Goal: Task Accomplishment & Management: Manage account settings

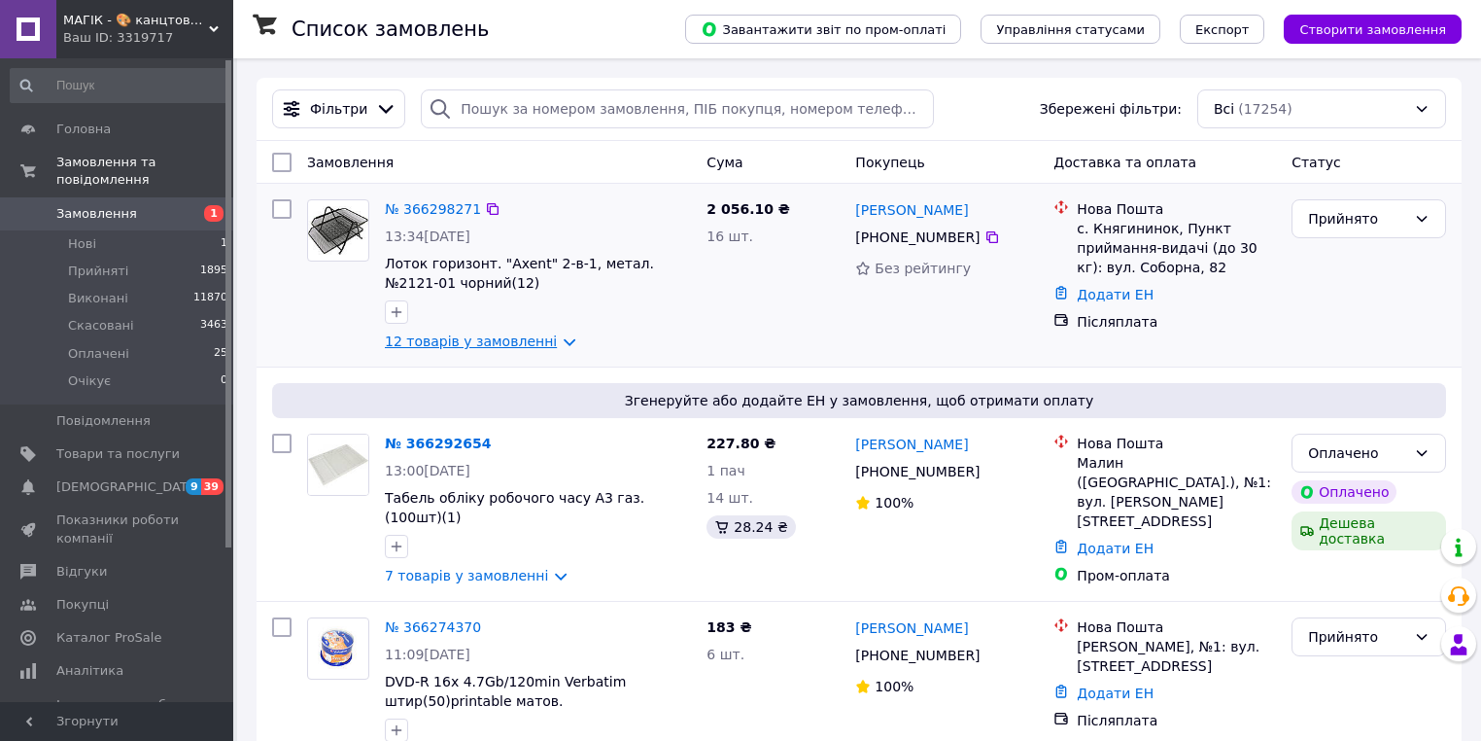
click at [518, 340] on link "12 товарів у замовленні" at bounding box center [471, 341] width 172 height 16
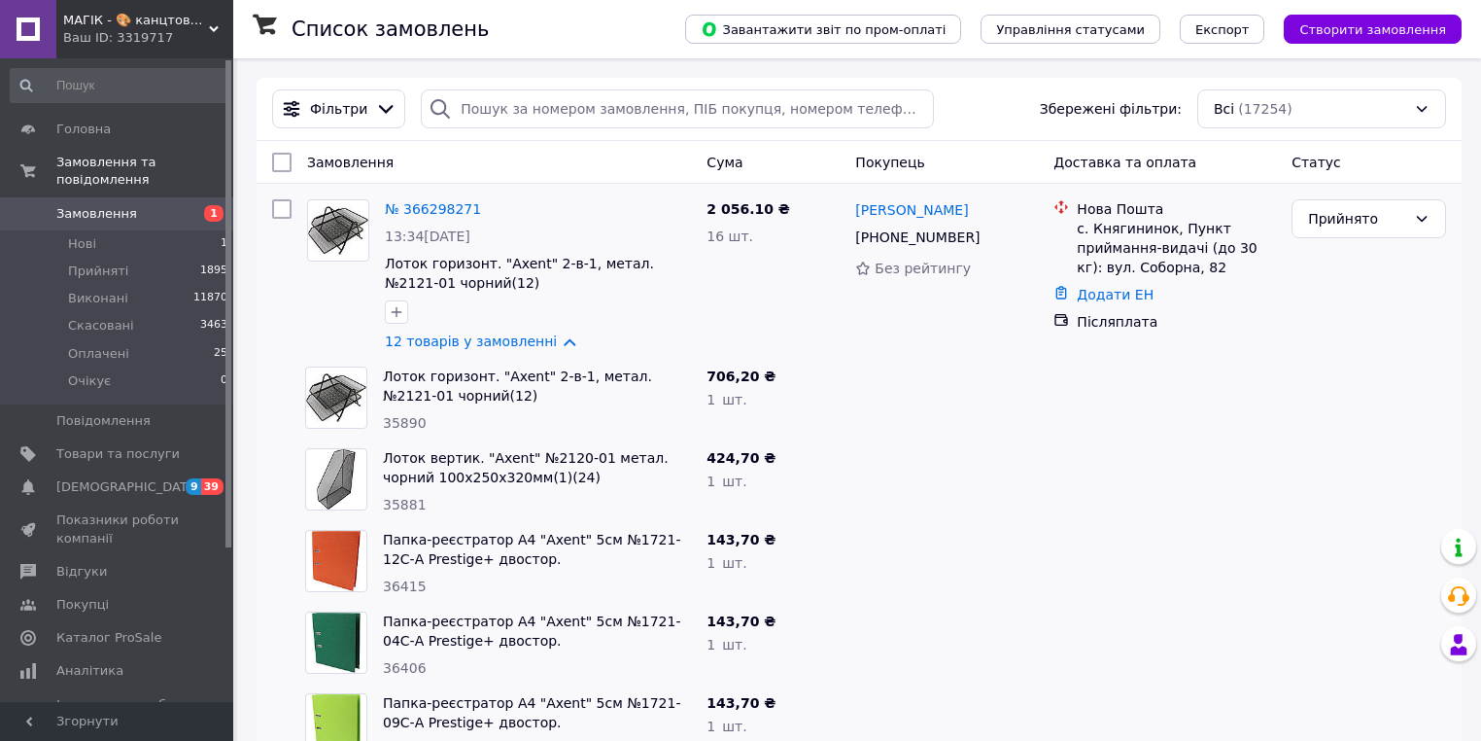
scroll to position [78, 0]
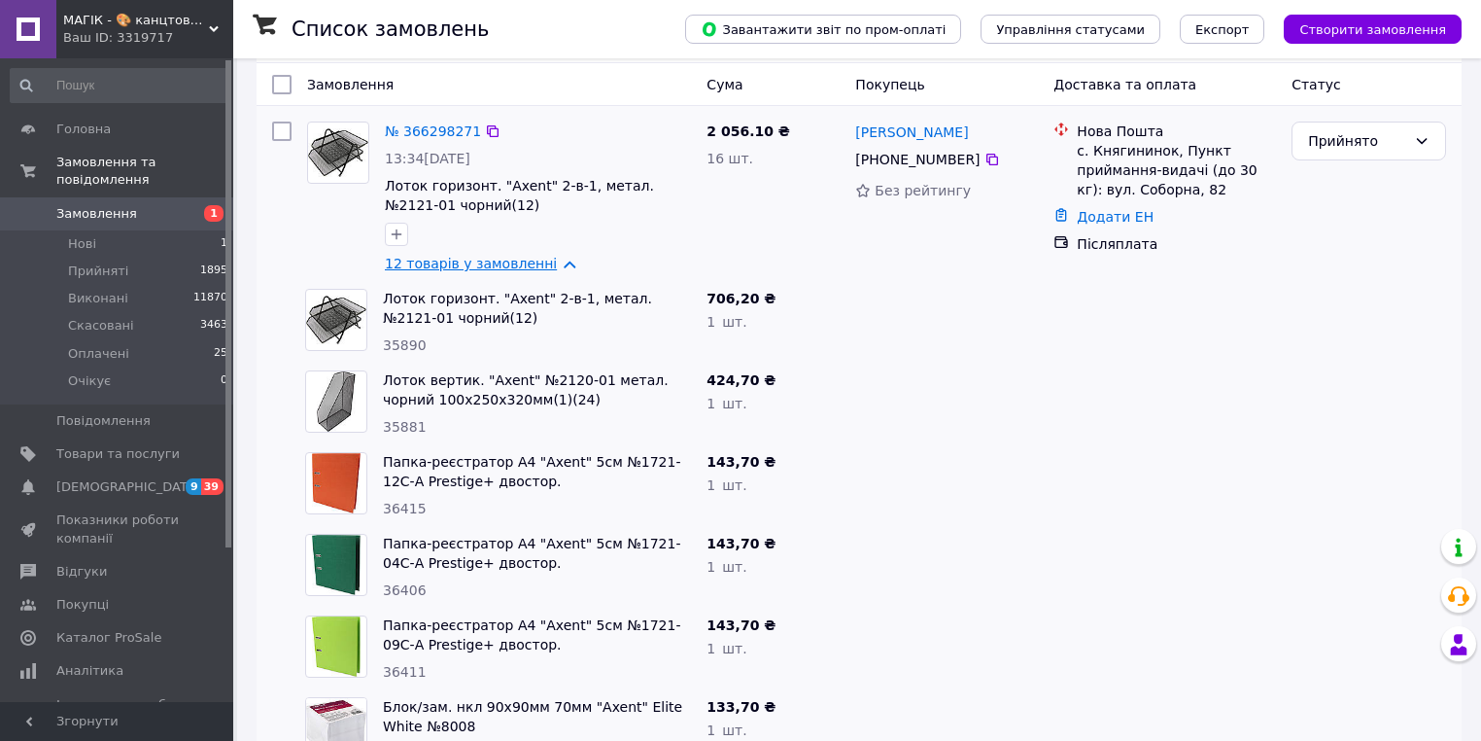
click at [482, 262] on link "12 товарів у замовленні" at bounding box center [471, 264] width 172 height 16
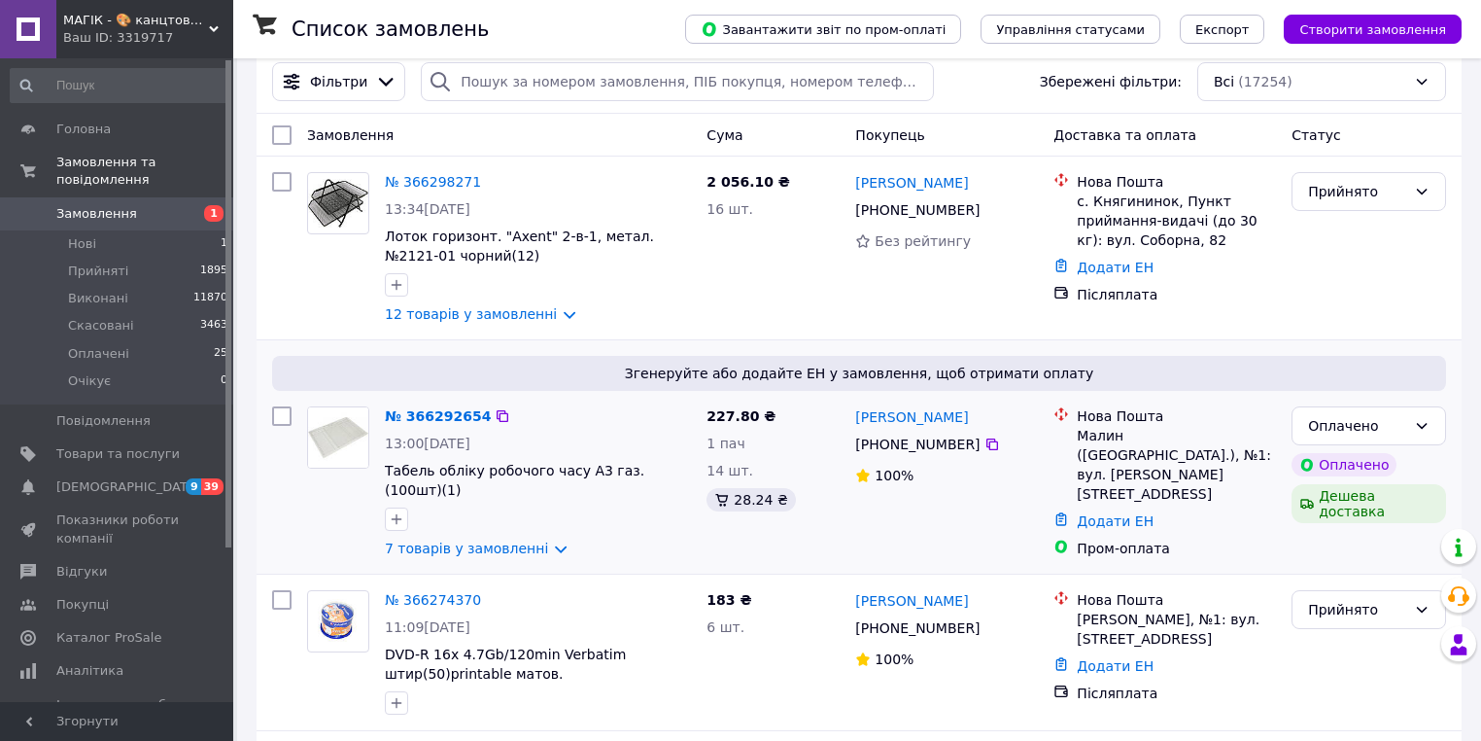
scroll to position [0, 0]
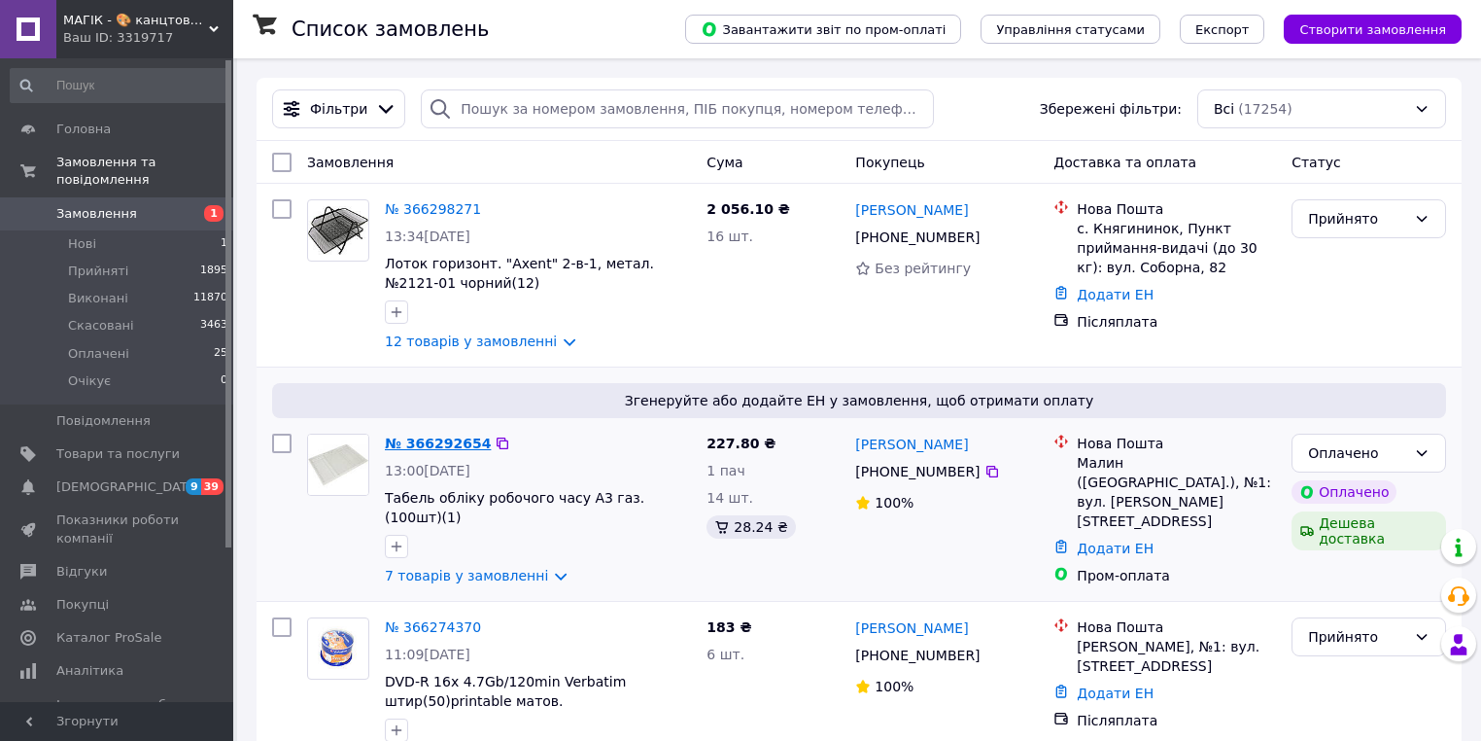
click at [438, 451] on link "№ 366292654" at bounding box center [438, 443] width 106 height 16
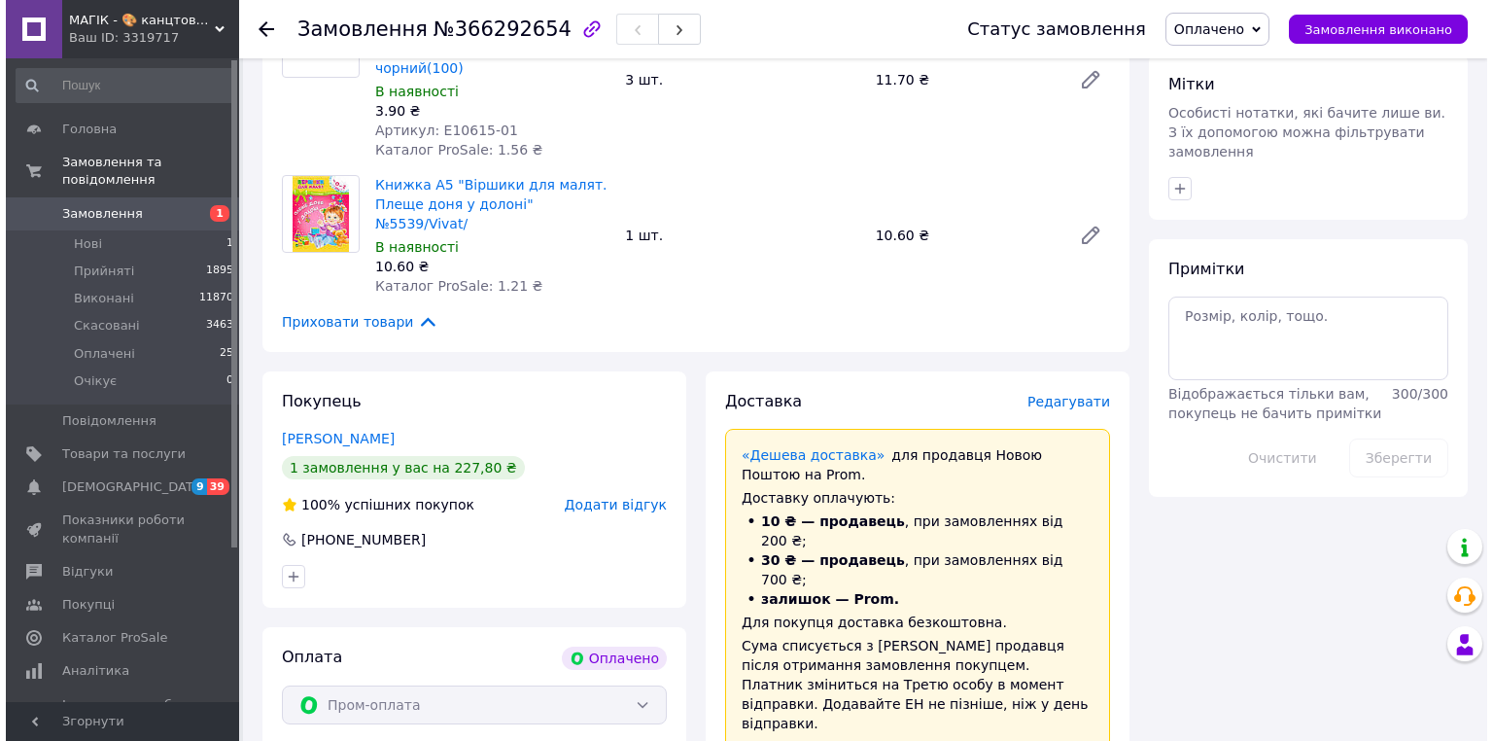
scroll to position [1477, 0]
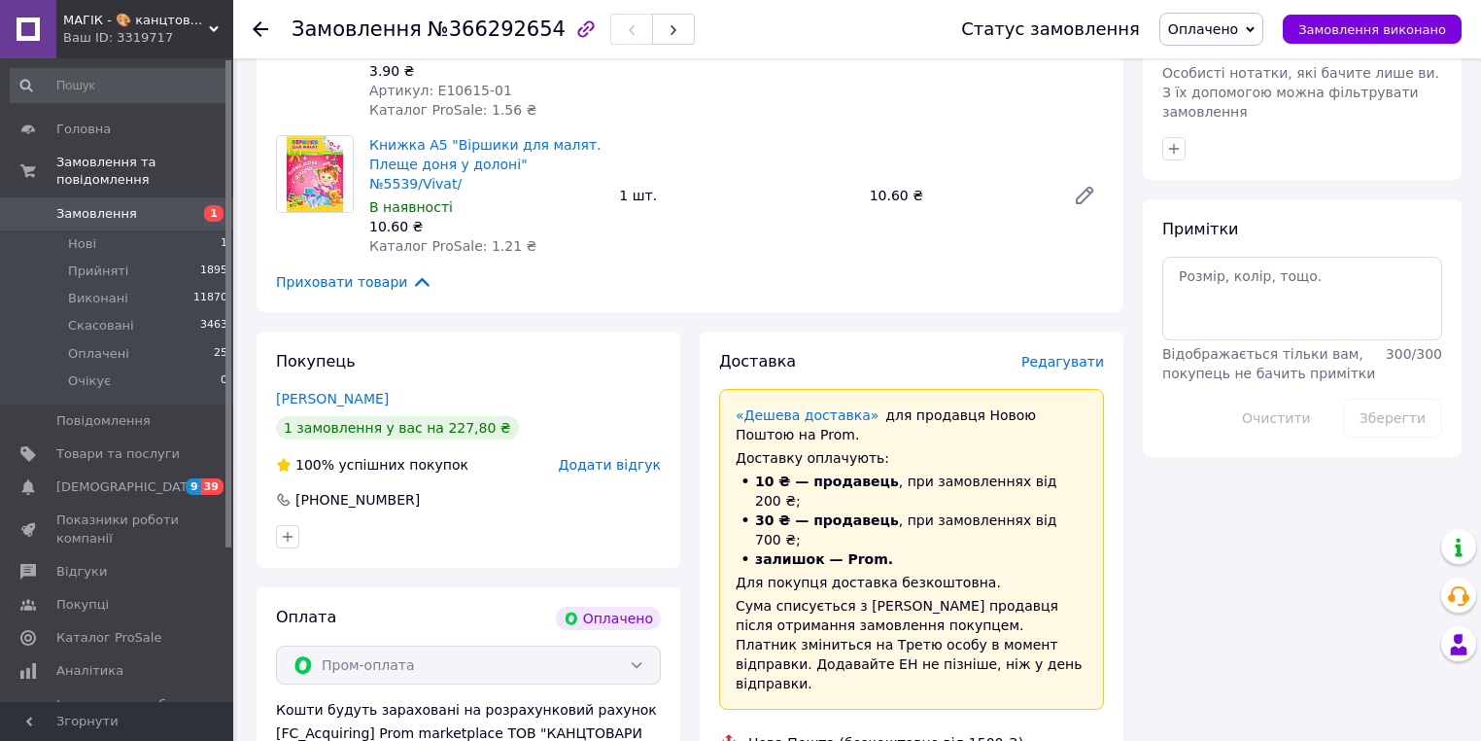
click at [1084, 354] on span "Редагувати" at bounding box center [1063, 362] width 83 height 16
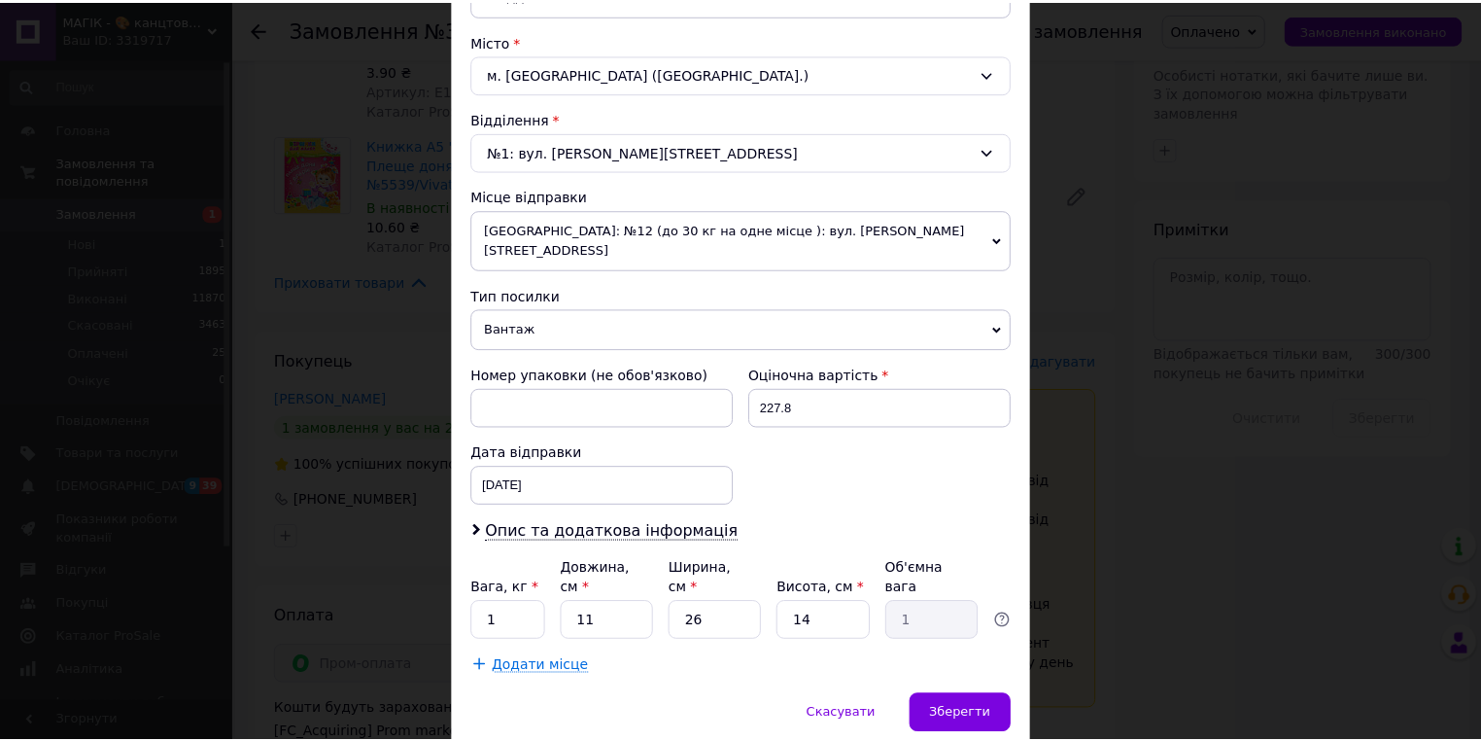
scroll to position [544, 0]
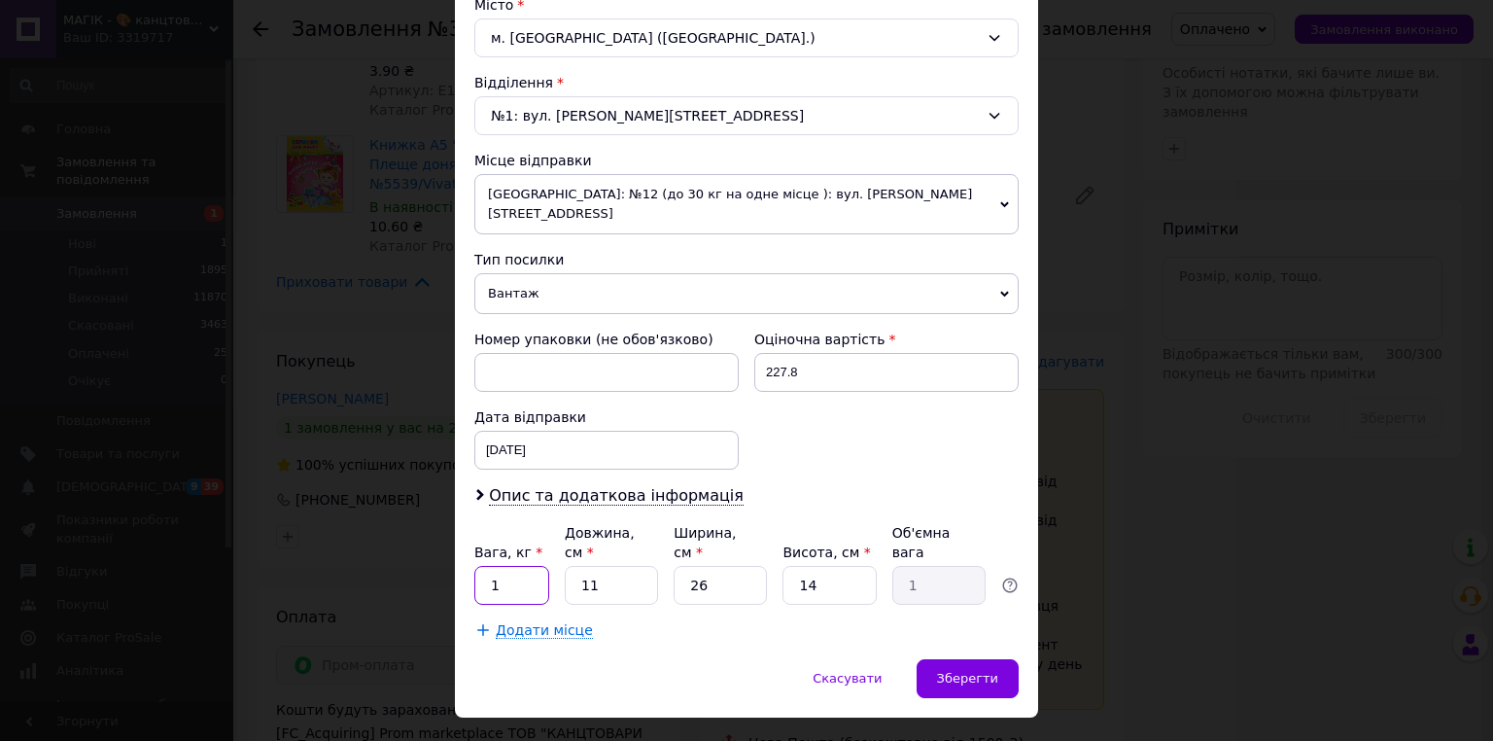
drag, startPoint x: 502, startPoint y: 544, endPoint x: 489, endPoint y: 547, distance: 13.0
click at [489, 566] on input "1" at bounding box center [511, 585] width 75 height 39
click at [491, 566] on input "108" at bounding box center [511, 585] width 75 height 39
click at [493, 566] on input "108" at bounding box center [511, 585] width 75 height 39
type input "1.08"
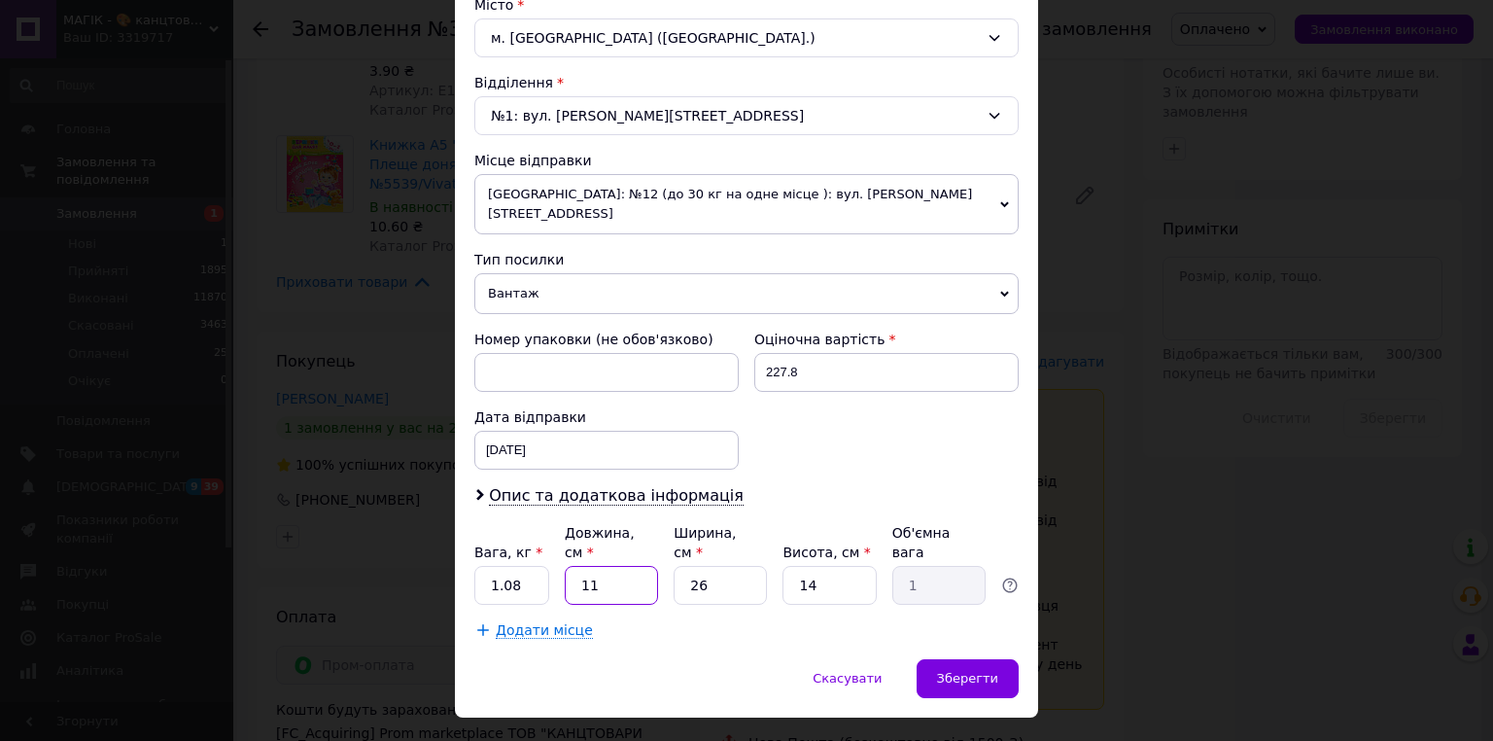
drag, startPoint x: 594, startPoint y: 544, endPoint x: 576, endPoint y: 550, distance: 18.4
click at [574, 566] on input "11" at bounding box center [611, 585] width 93 height 39
type input "4"
type input "0.36"
type input "48"
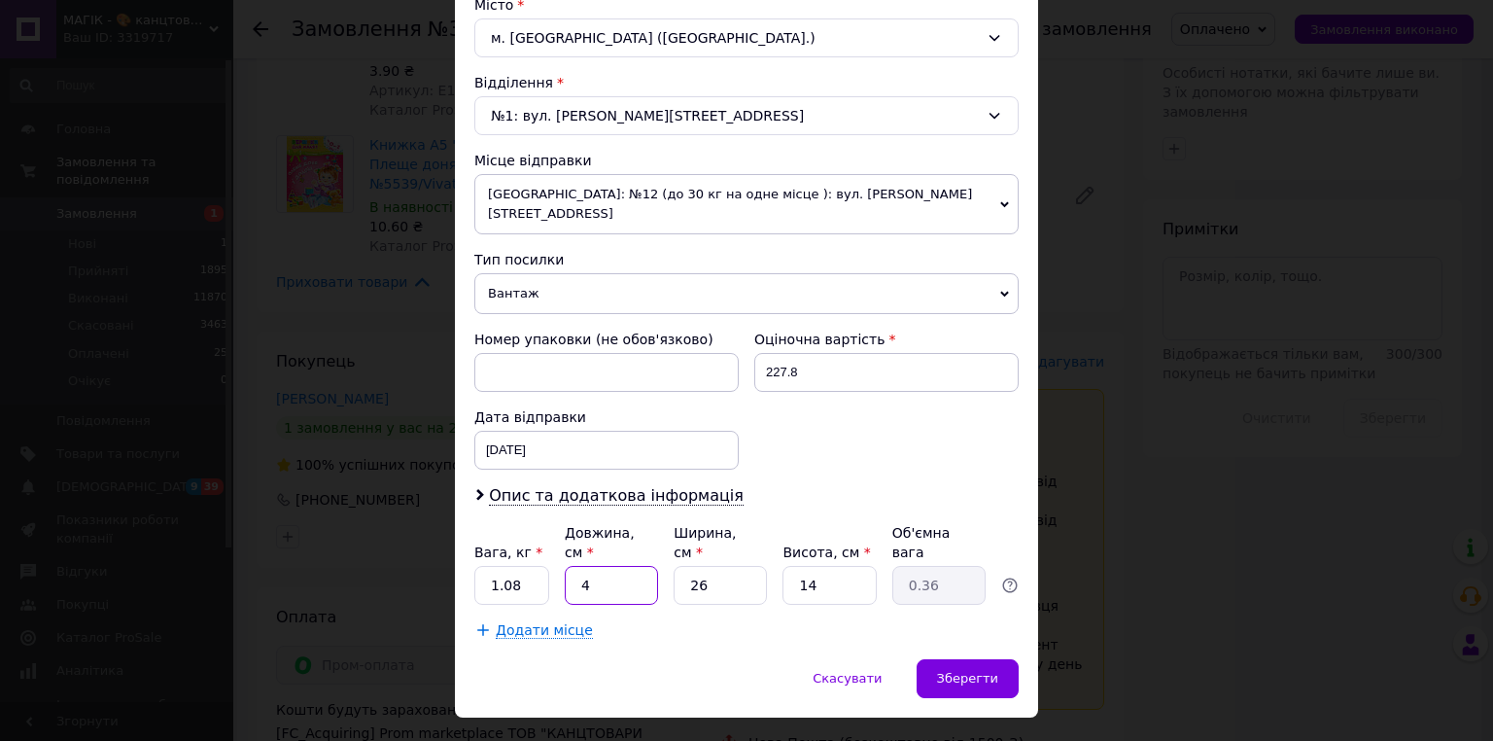
type input "4.37"
type input "48"
drag, startPoint x: 703, startPoint y: 540, endPoint x: 675, endPoint y: 542, distance: 28.3
click at [675, 566] on input "26" at bounding box center [720, 585] width 93 height 39
type input "3"
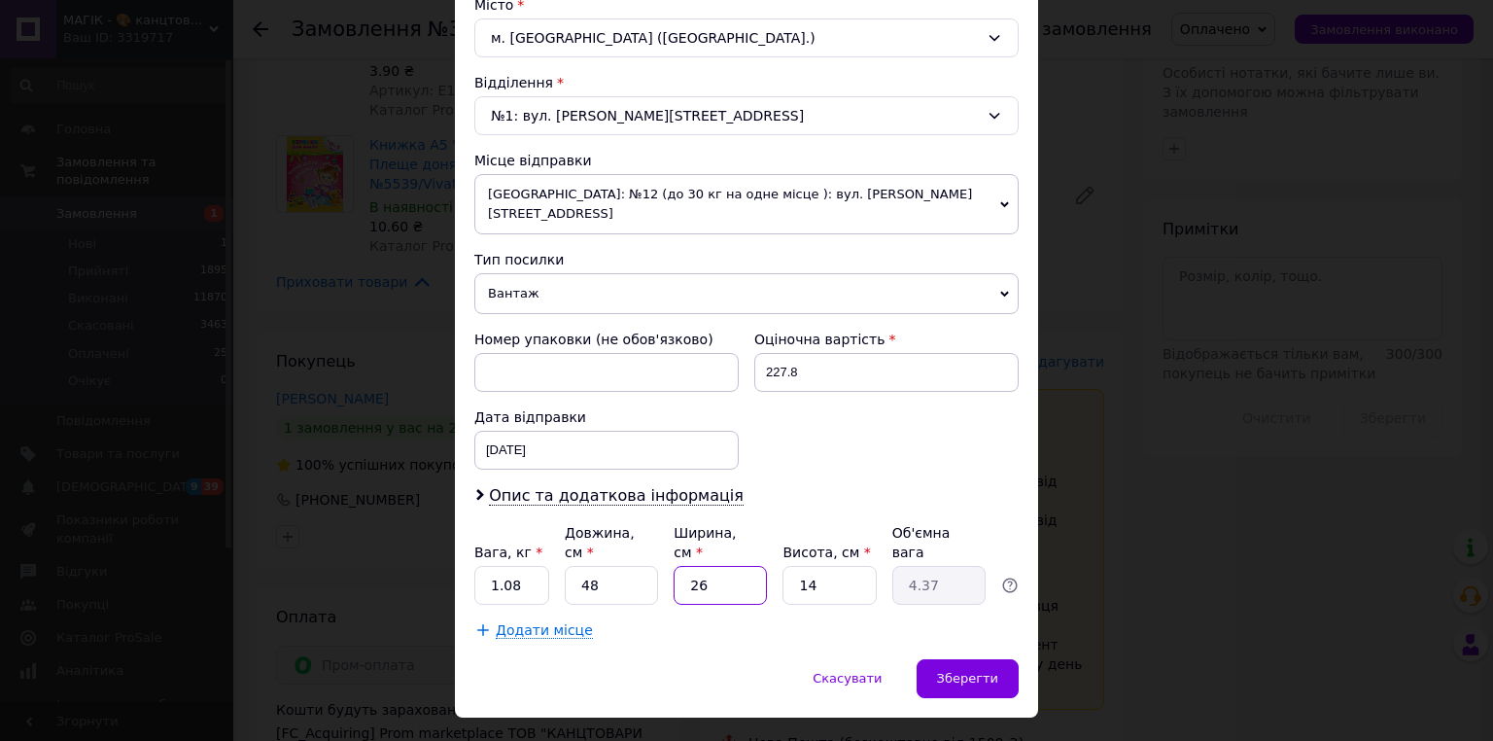
type input "0.5"
type input "34"
type input "5.71"
type input "34"
drag, startPoint x: 810, startPoint y: 539, endPoint x: 793, endPoint y: 546, distance: 17.9
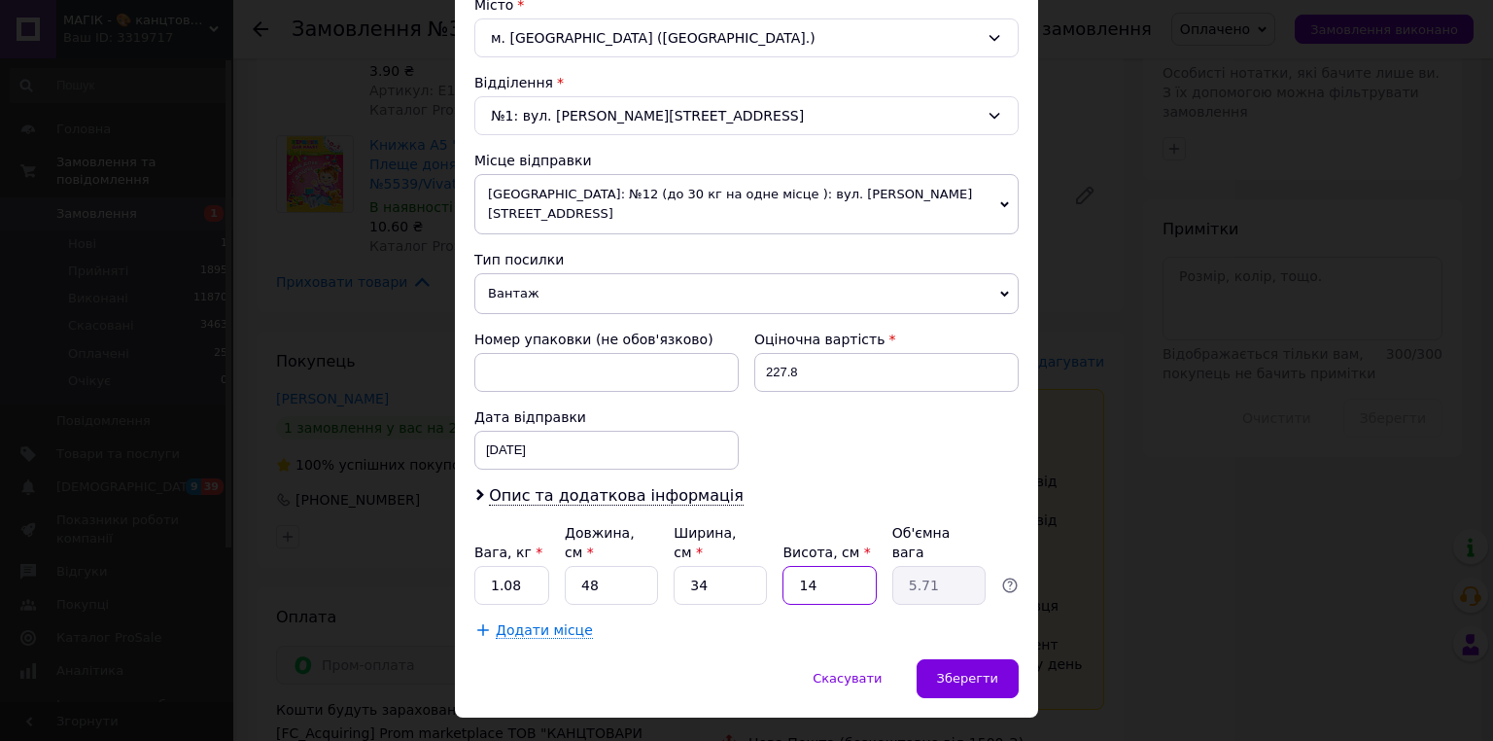
click at [793, 566] on input "14" at bounding box center [828, 585] width 93 height 39
type input "1"
type input "0.41"
type input "1"
click at [968, 671] on span "Зберегти" at bounding box center [967, 678] width 61 height 15
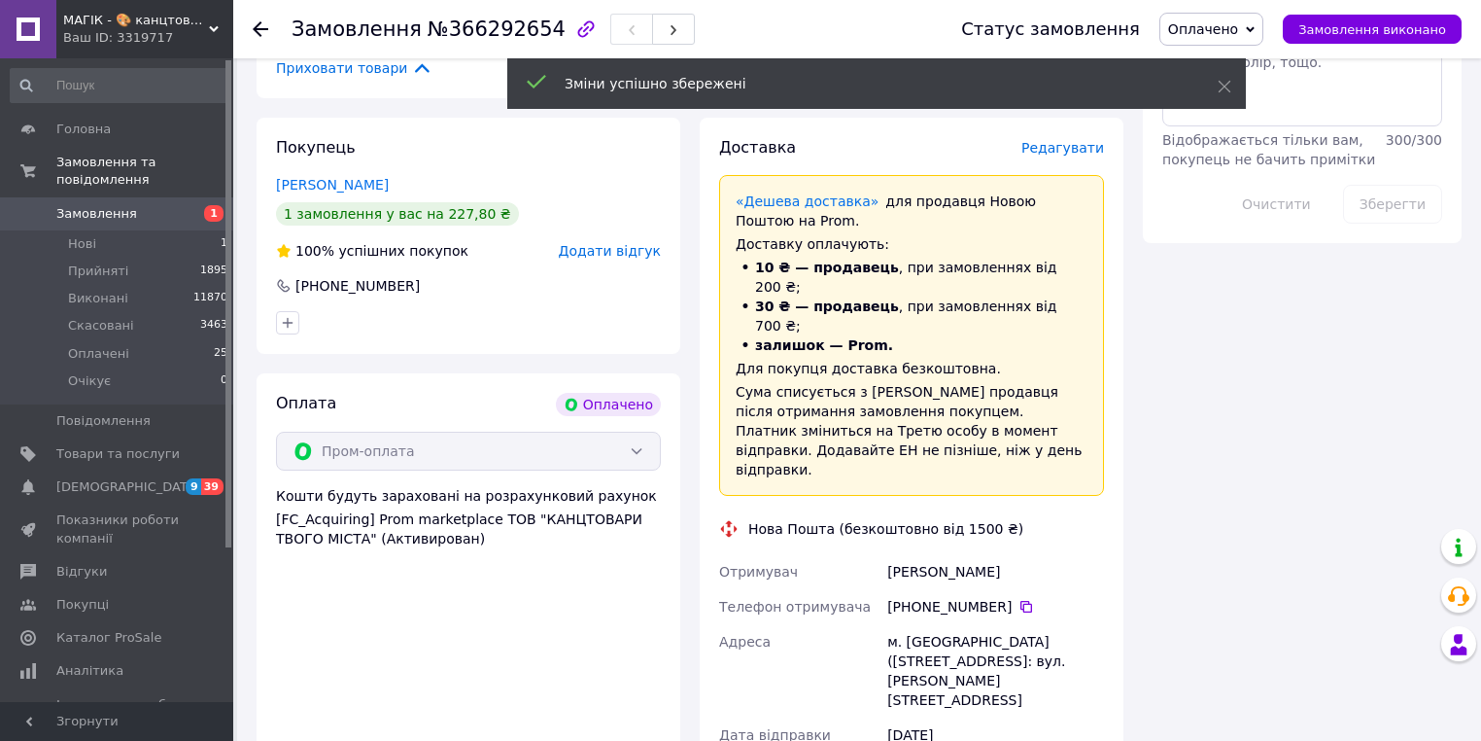
scroll to position [1788, 0]
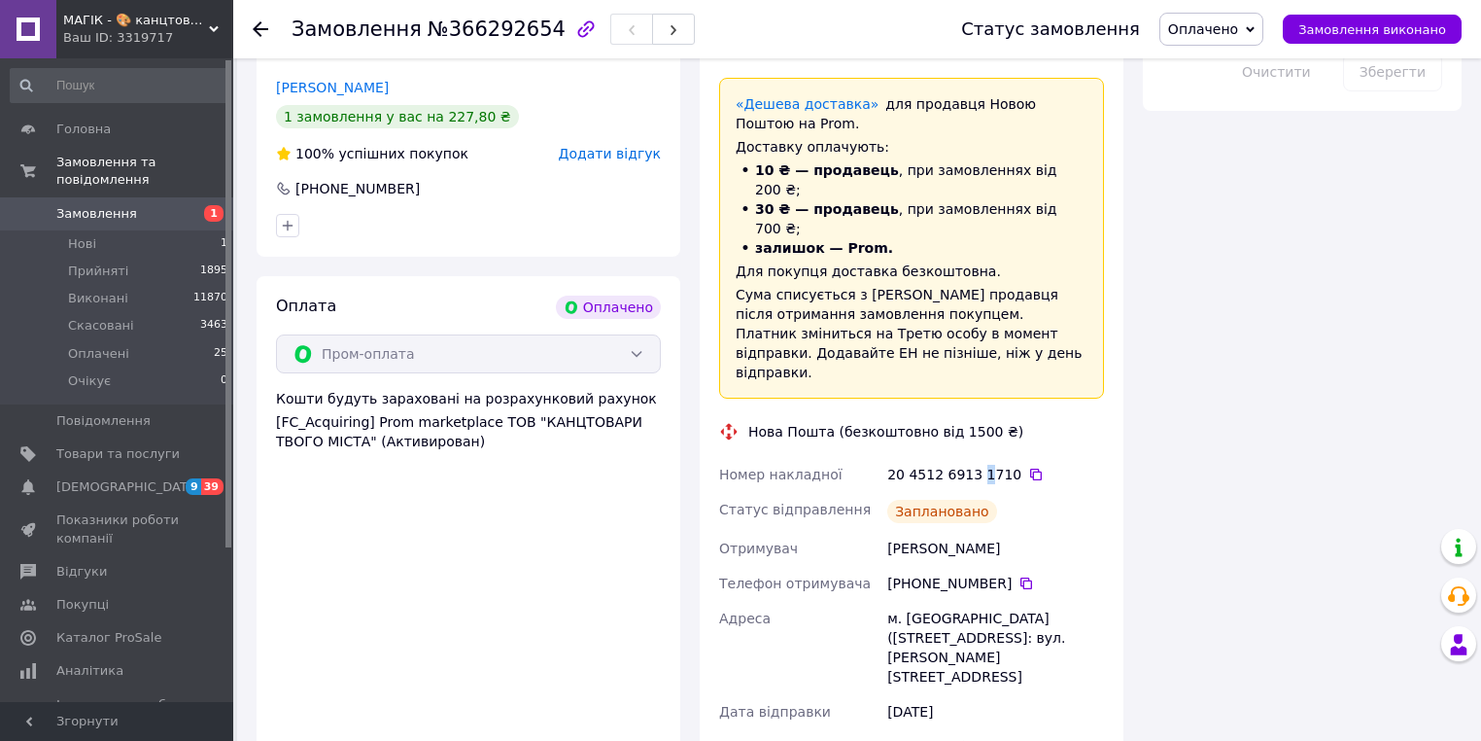
click at [974, 465] on div "20 4512 6913 1710" at bounding box center [995, 474] width 217 height 19
click at [1071, 465] on div "20 4512 6913 1710" at bounding box center [995, 474] width 217 height 19
drag, startPoint x: 1001, startPoint y: 316, endPoint x: 974, endPoint y: 321, distance: 27.6
click at [974, 465] on div "20 4512 6913 1710" at bounding box center [995, 474] width 217 height 19
copy div "1710"
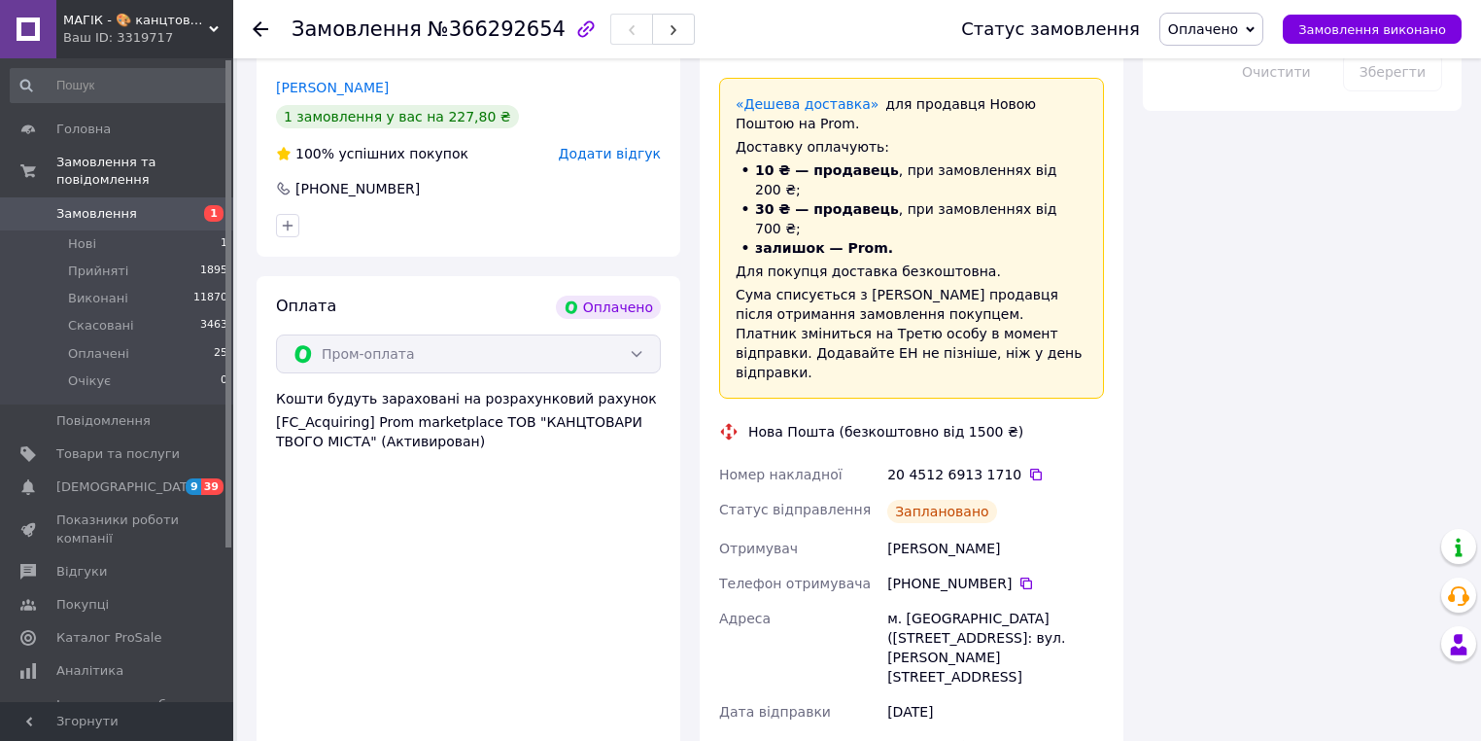
click at [261, 27] on use at bounding box center [261, 29] width 16 height 16
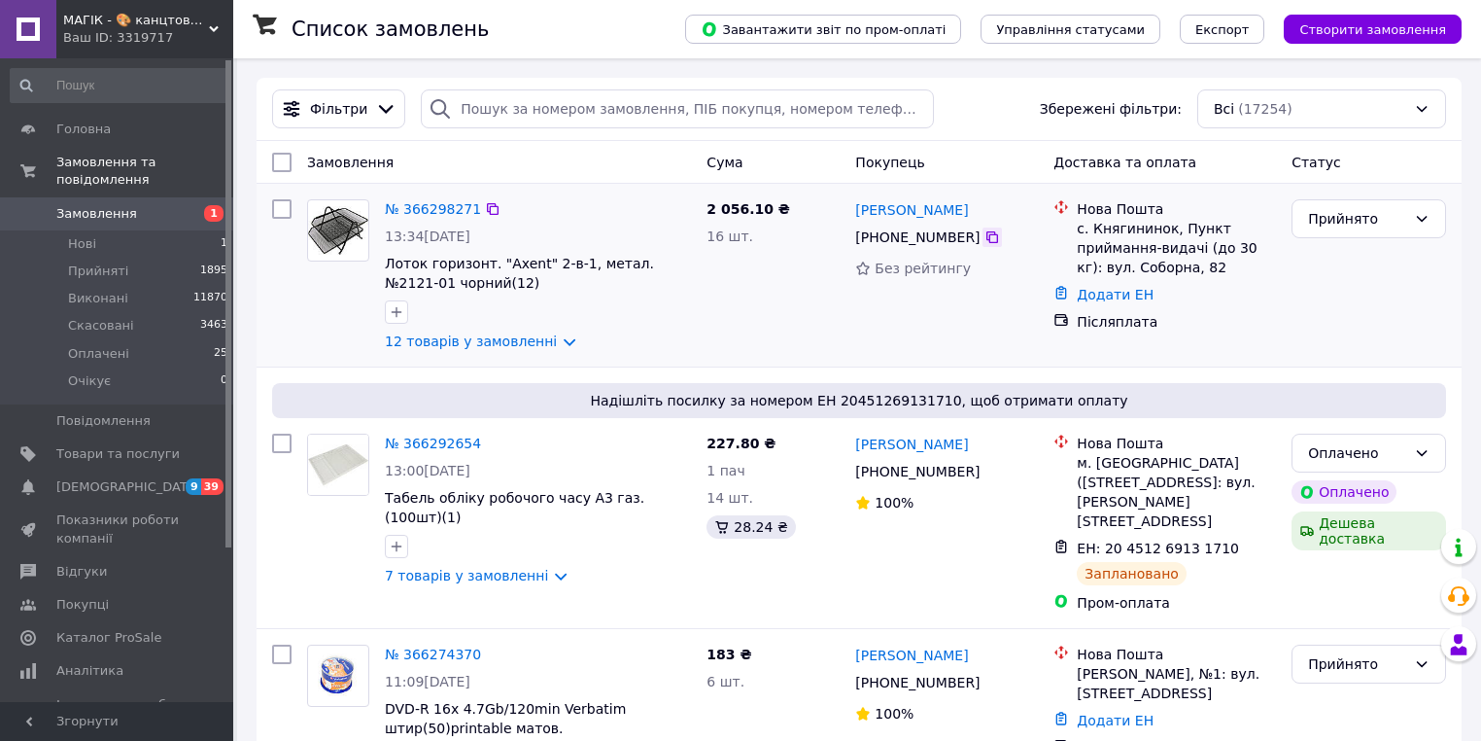
click at [985, 240] on icon at bounding box center [993, 237] width 16 height 16
click at [639, 566] on div "7 товарів у замовленні" at bounding box center [538, 575] width 306 height 19
click at [684, 566] on div "7 товарів у замовленні" at bounding box center [538, 575] width 306 height 19
click at [987, 243] on icon at bounding box center [993, 237] width 12 height 12
click at [870, 568] on div "Валентина Сергієнко +380 97 667 56 11 100%" at bounding box center [947, 523] width 198 height 194
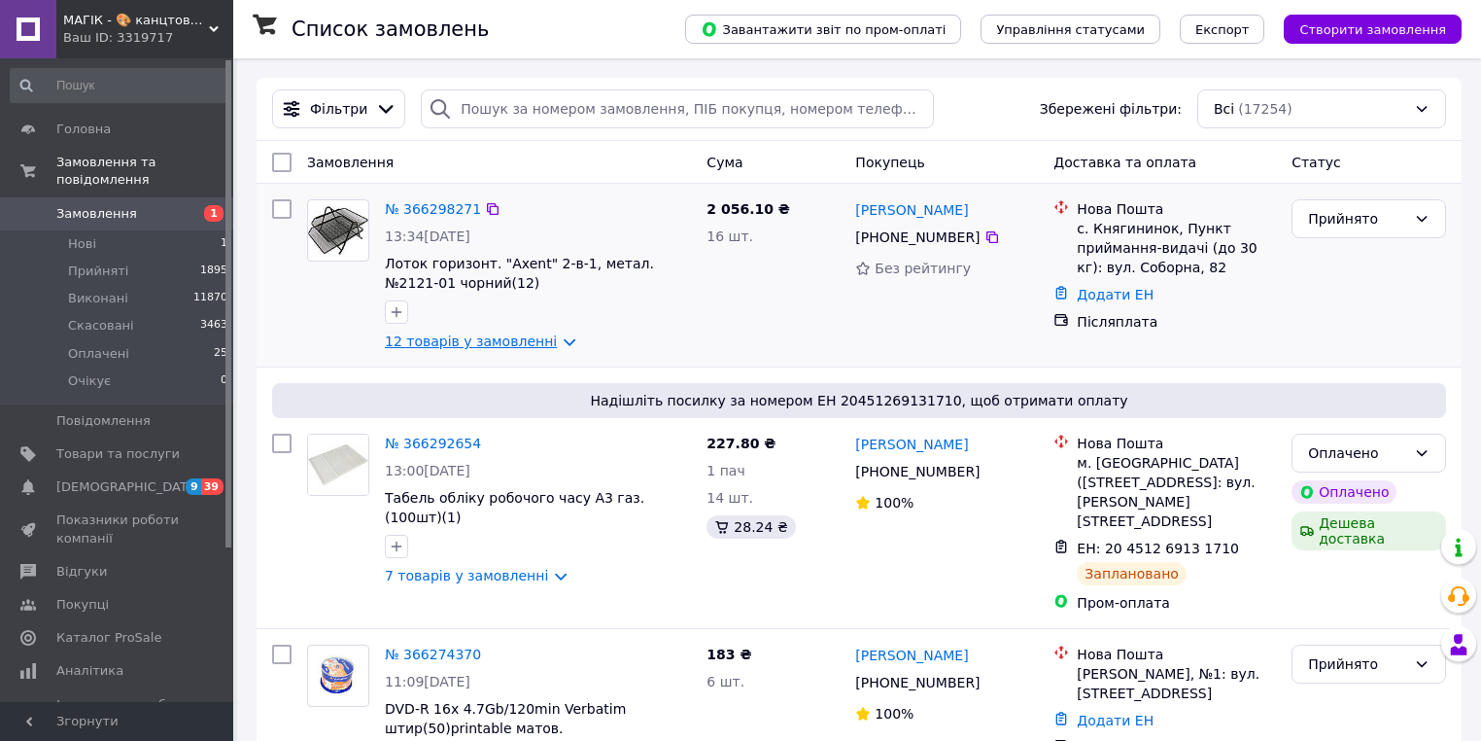
click at [529, 346] on link "12 товарів у замовленні" at bounding box center [471, 341] width 172 height 16
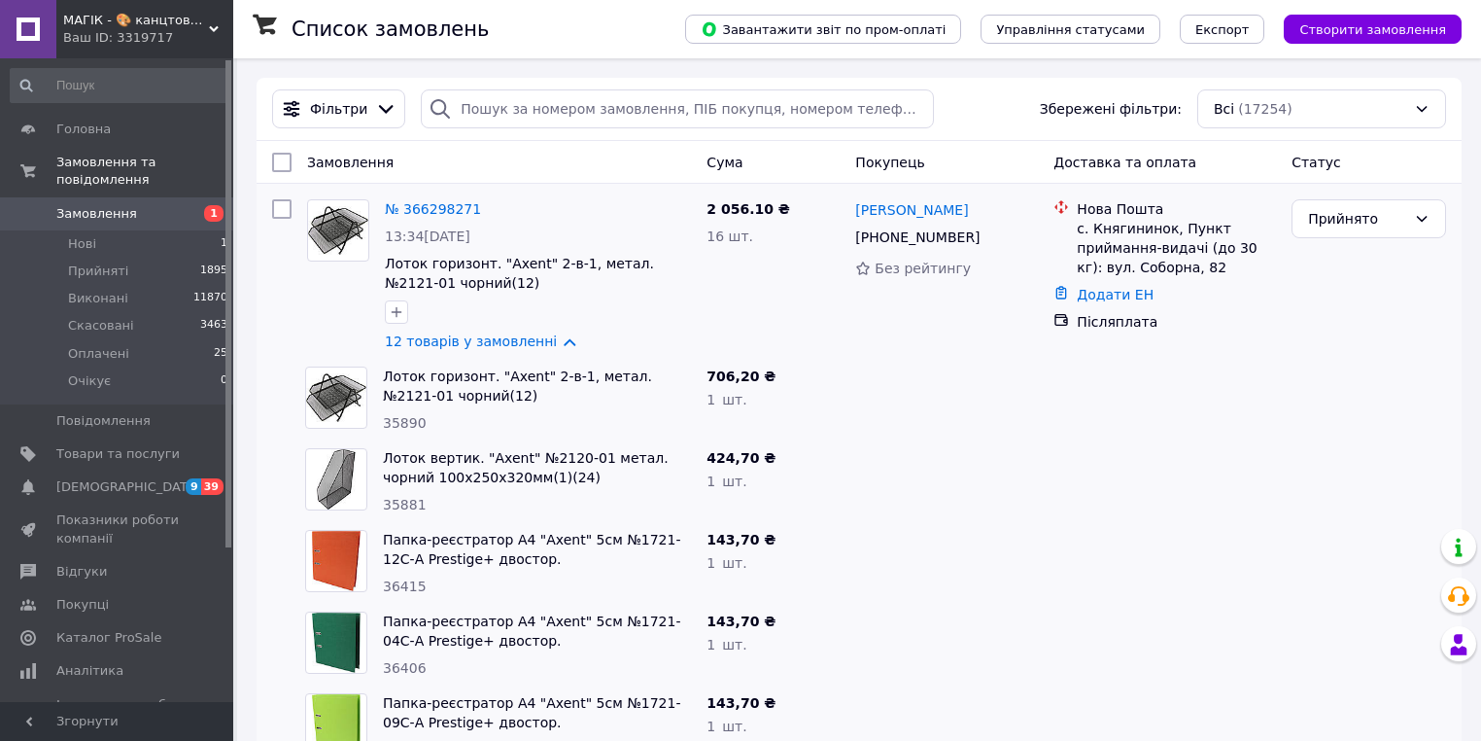
click at [831, 621] on div "143,70 ₴" at bounding box center [773, 620] width 133 height 19
click at [859, 645] on div at bounding box center [947, 645] width 198 height 82
click at [521, 347] on link "12 товарів у замовленні" at bounding box center [471, 341] width 172 height 16
